Goal: Understand process/instructions: Learn how to perform a task or action

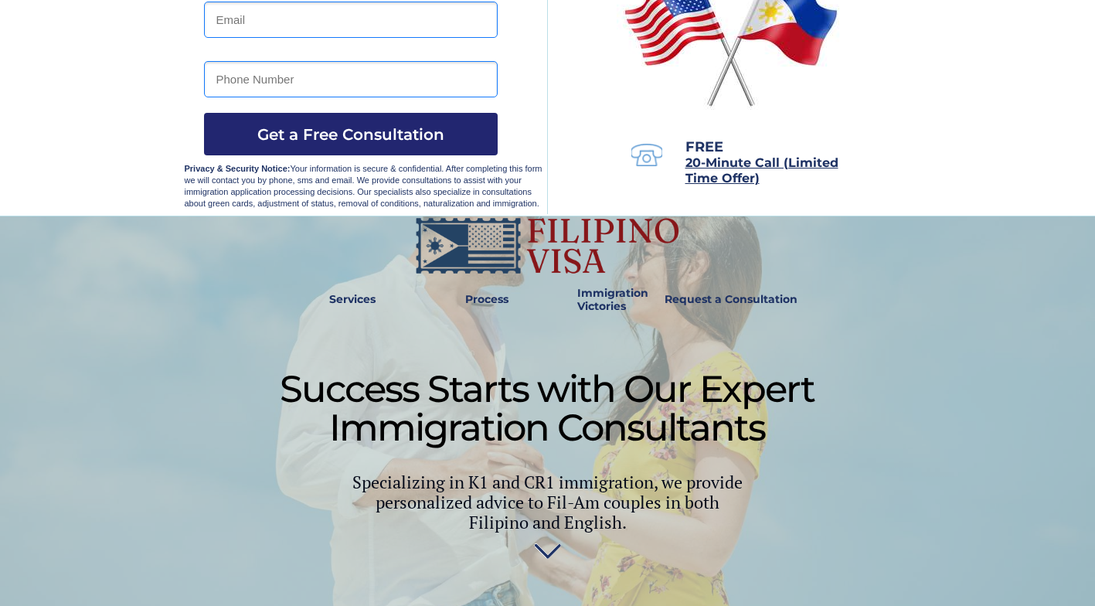
scroll to position [252, 0]
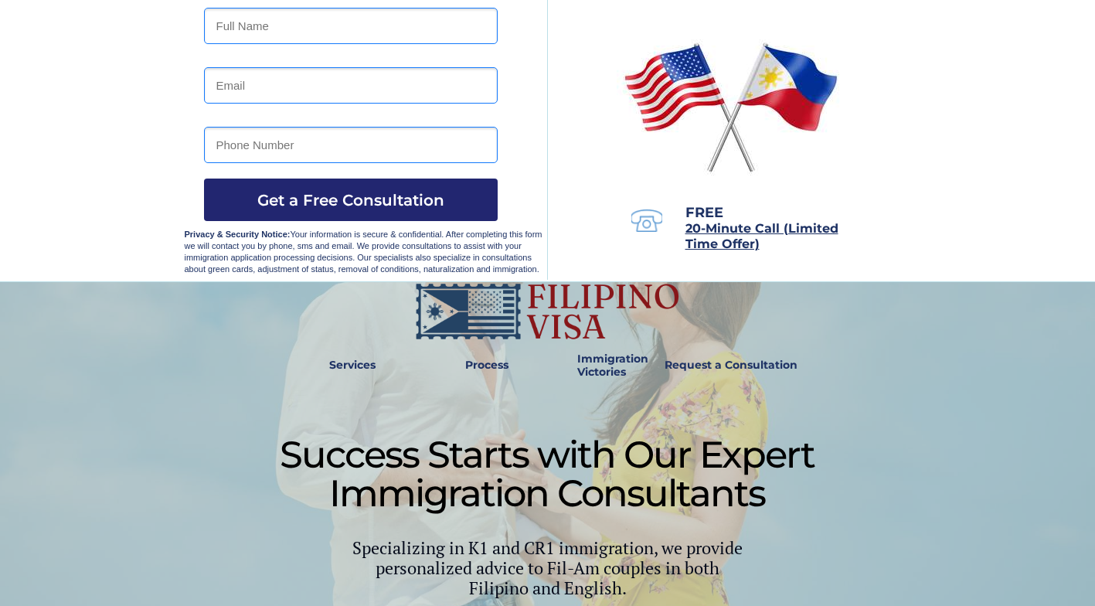
scroll to position [192, 0]
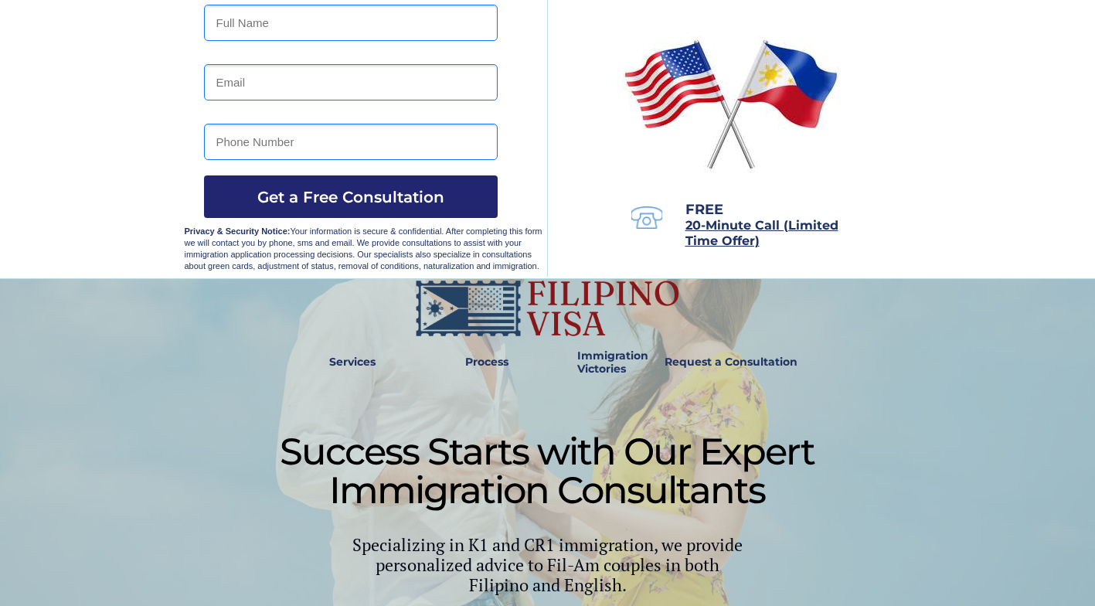
click at [487, 368] on link "Process" at bounding box center [486, 363] width 59 height 36
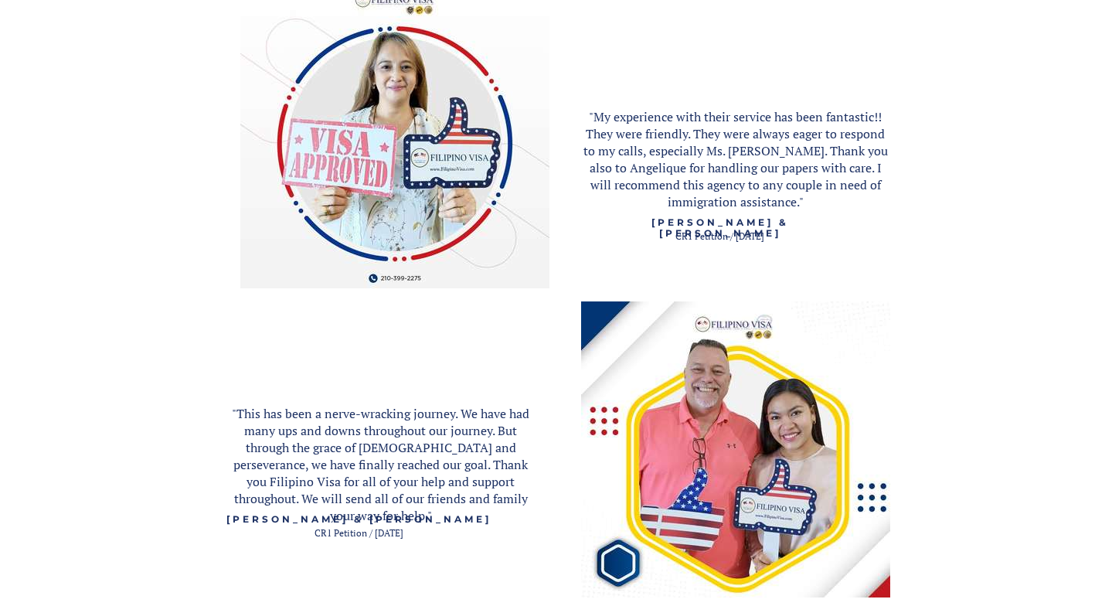
scroll to position [1827, 0]
